Goal: Entertainment & Leisure: Consume media (video, audio)

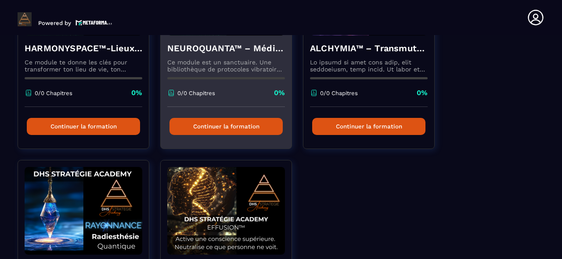
scroll to position [457, 0]
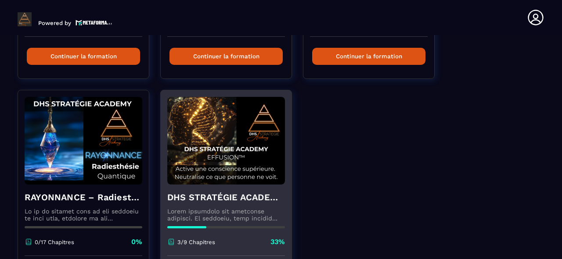
click at [214, 163] on img at bounding box center [226, 141] width 118 height 88
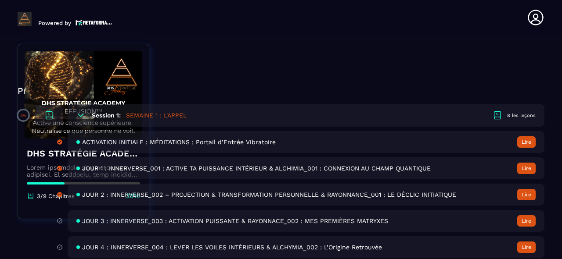
scroll to position [316, 0]
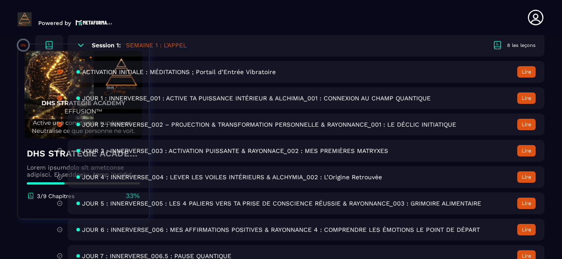
click at [263, 151] on span "JOUR 3 : INNERVERSE_003 : ACTIVATION PUISSANTE & RAYONNACE_002 : MES PREMIÈRES …" at bounding box center [235, 150] width 306 height 7
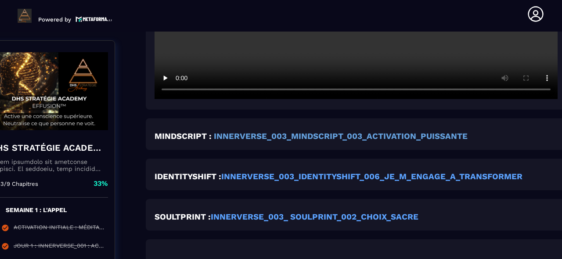
scroll to position [583, 34]
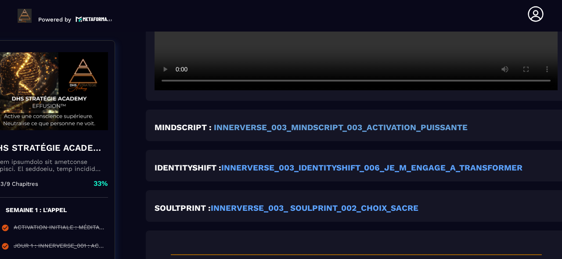
click at [262, 132] on strong "INNERVERSE_003_MINDSCRIPT_003_ACTIVATION_PUISSANTE" at bounding box center [341, 128] width 254 height 10
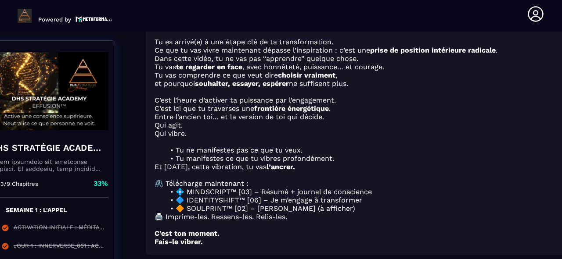
scroll to position [140, 34]
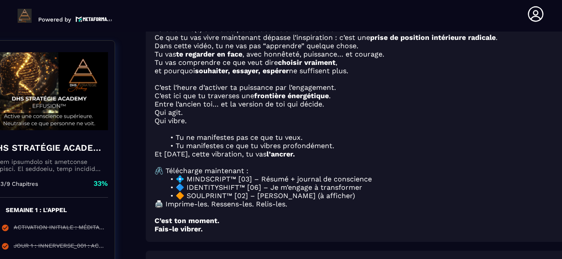
click at [56, 126] on img at bounding box center [49, 91] width 118 height 88
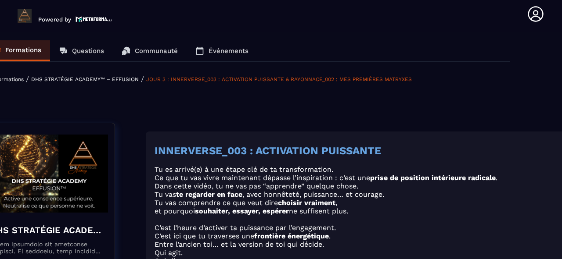
scroll to position [0, 34]
click at [32, 54] on link "Formations" at bounding box center [16, 50] width 67 height 21
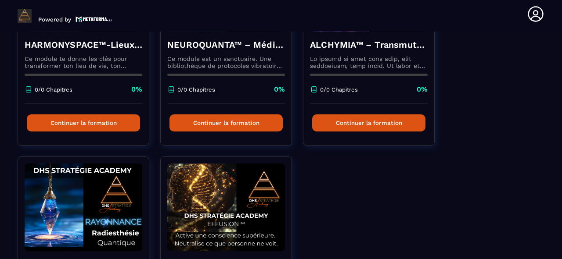
scroll to position [457, 0]
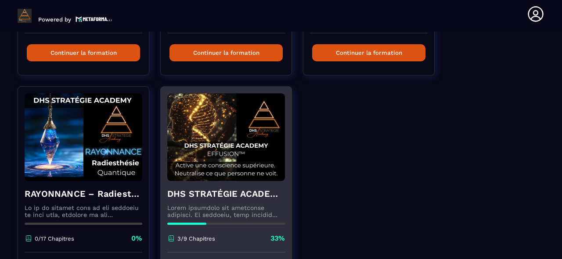
click at [220, 137] on img at bounding box center [226, 138] width 118 height 88
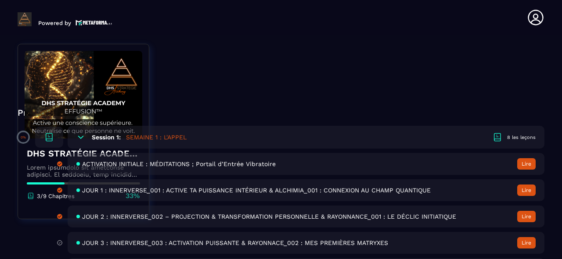
scroll to position [246, 0]
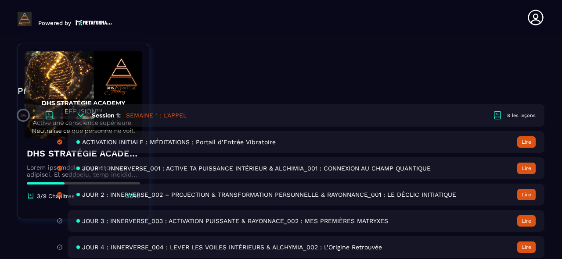
click at [228, 168] on span "JOUR 1 : INNERVERSE_001 : ACTIVE TA PUISSANCE INTÉRIEUR & ALCHIMIA_001 : CONNEX…" at bounding box center [256, 168] width 349 height 7
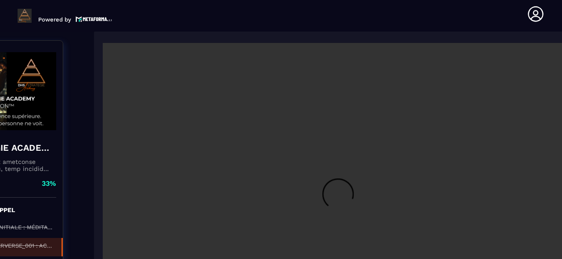
scroll to position [1792, 86]
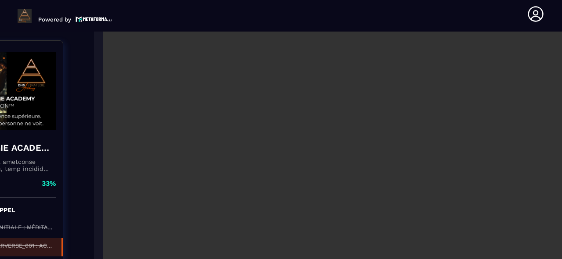
click at [364, 146] on video at bounding box center [338, 181] width 470 height 313
click at [262, 68] on video at bounding box center [338, 181] width 470 height 313
click at [402, 190] on video at bounding box center [338, 181] width 470 height 313
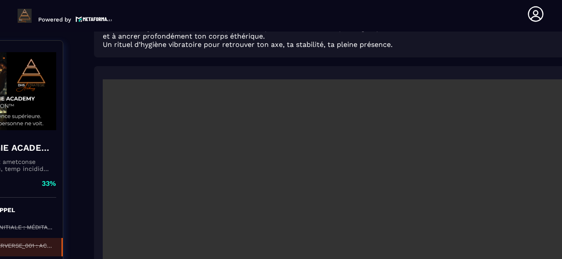
scroll to position [2214, 86]
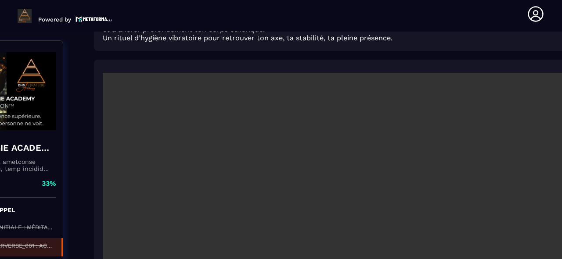
click at [337, 162] on video at bounding box center [338, 229] width 470 height 313
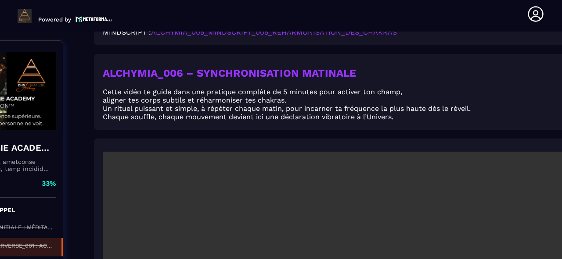
scroll to position [3057, 86]
